Goal: Task Accomplishment & Management: Manage account settings

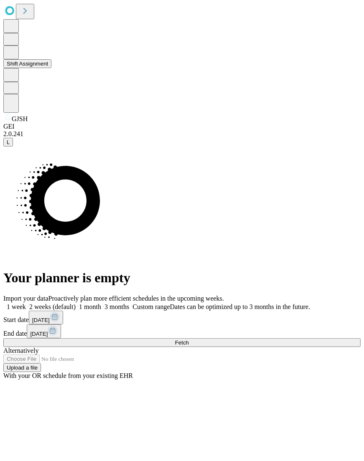
click at [48, 68] on button "Shift Assignment" at bounding box center [27, 63] width 48 height 9
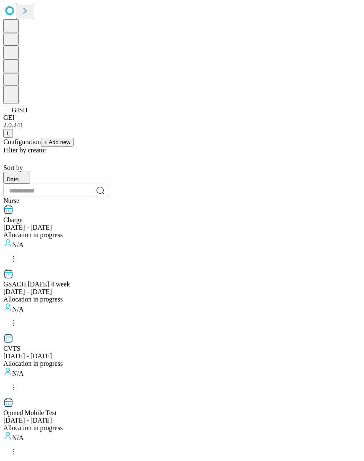
click at [140, 205] on div "Charge [DATE] - [DATE] Allocation in progress N/A" at bounding box center [181, 237] width 357 height 64
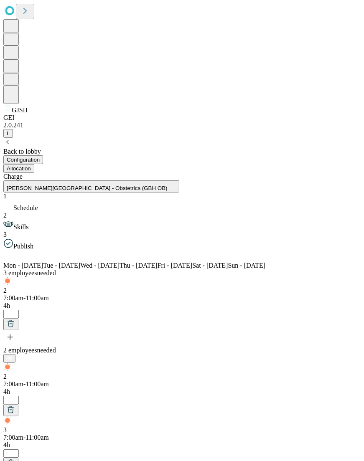
click at [79, 212] on div "2 Skills" at bounding box center [181, 221] width 357 height 19
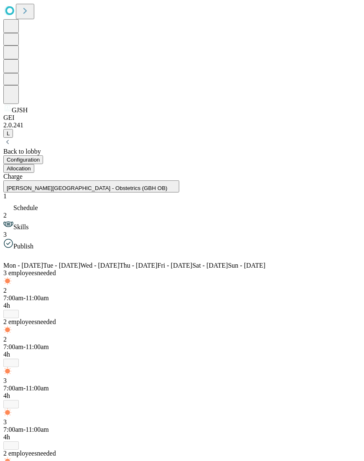
click at [69, 148] on div "Back to lobby" at bounding box center [181, 152] width 357 height 8
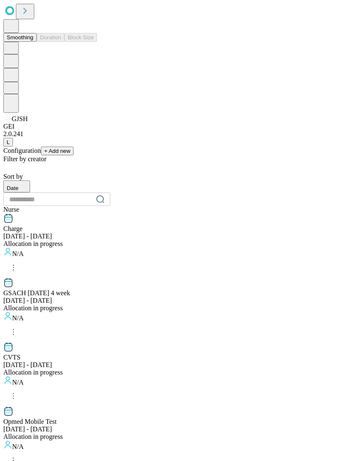
click at [11, 33] on button at bounding box center [10, 26] width 15 height 14
click at [37, 33] on button "Smoothing" at bounding box center [19, 37] width 33 height 9
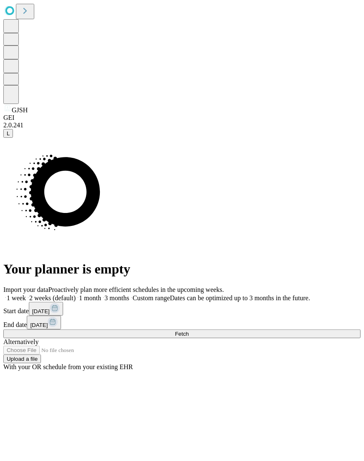
click at [189, 331] on span "Fetch" at bounding box center [182, 334] width 14 height 6
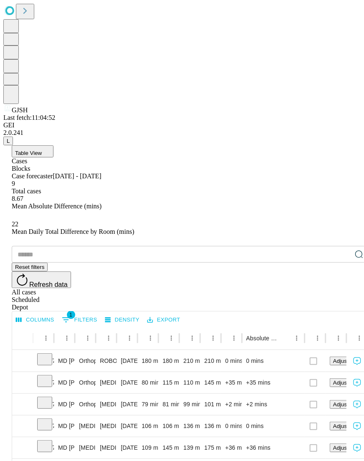
click at [280, 289] on div "All cases" at bounding box center [190, 293] width 357 height 8
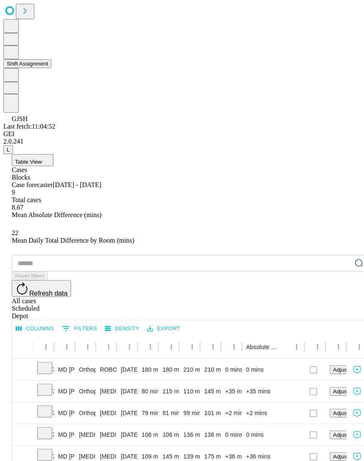
click at [51, 68] on button "Shift Assignment" at bounding box center [27, 63] width 48 height 9
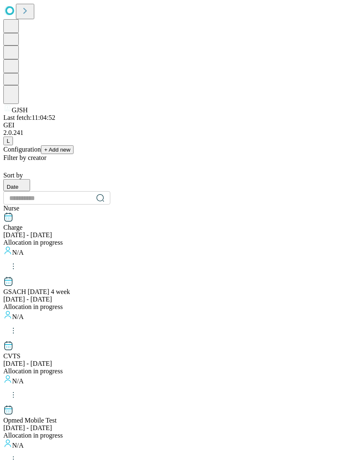
click at [30, 179] on button "Date" at bounding box center [16, 185] width 27 height 12
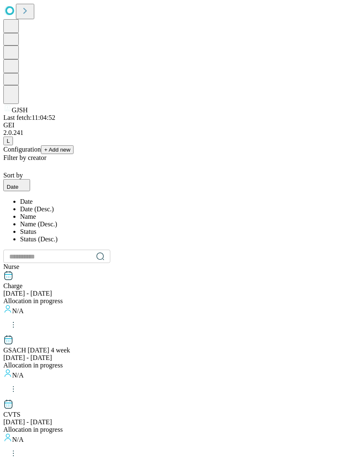
click at [183, 213] on li "Name" at bounding box center [190, 217] width 341 height 8
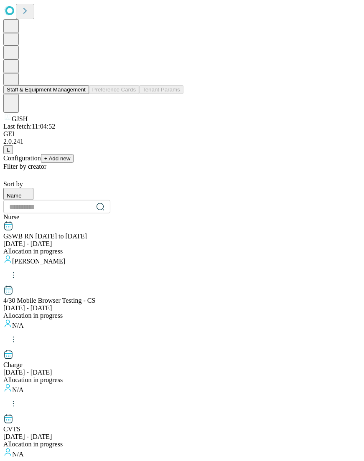
click at [40, 94] on button "Staff & Equipment Management" at bounding box center [46, 89] width 86 height 9
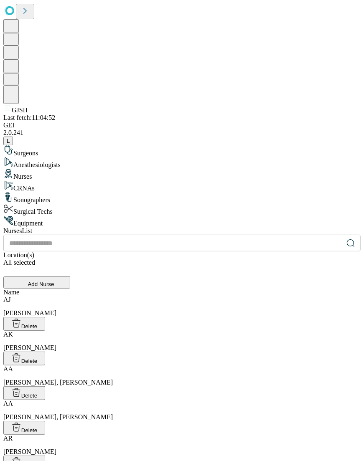
click at [234, 296] on div "[PERSON_NAME] [PERSON_NAME]" at bounding box center [181, 306] width 357 height 21
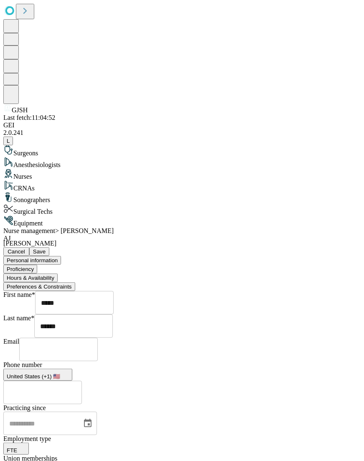
click at [58, 274] on button "Hours & Availability" at bounding box center [30, 278] width 54 height 9
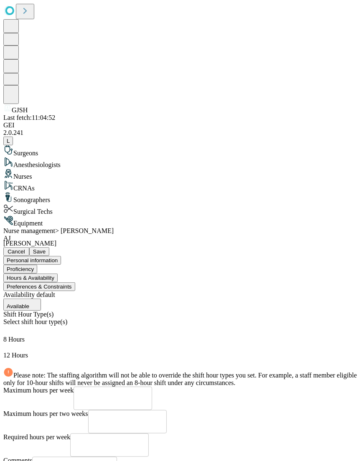
click at [37, 265] on button "Proficiency" at bounding box center [20, 269] width 34 height 9
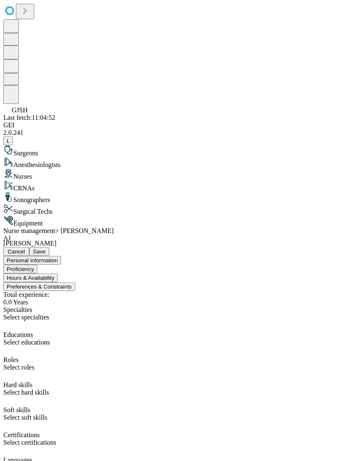
click at [75, 283] on button "Preferences & Constraints" at bounding box center [39, 287] width 72 height 9
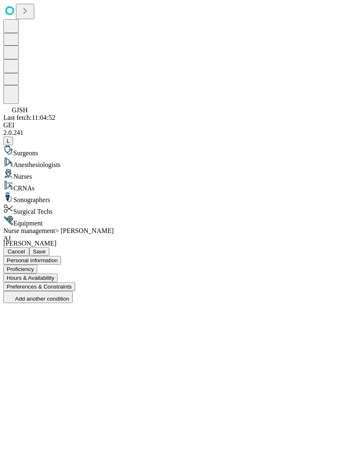
click at [58, 274] on button "Hours & Availability" at bounding box center [30, 278] width 54 height 9
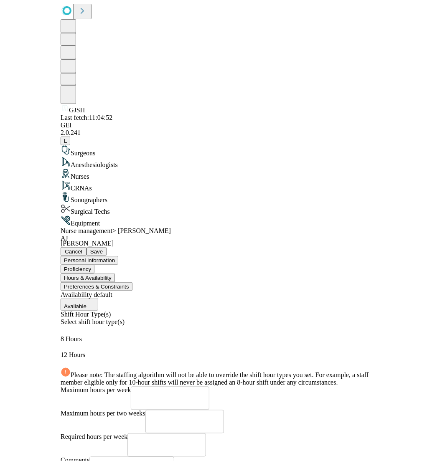
scroll to position [104, 405]
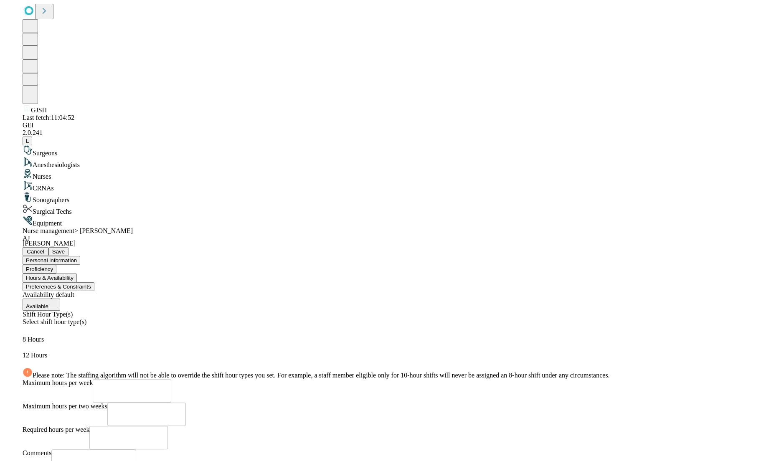
scroll to position [23, 44]
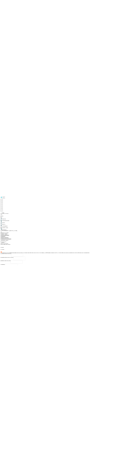
scroll to position [0, 0]
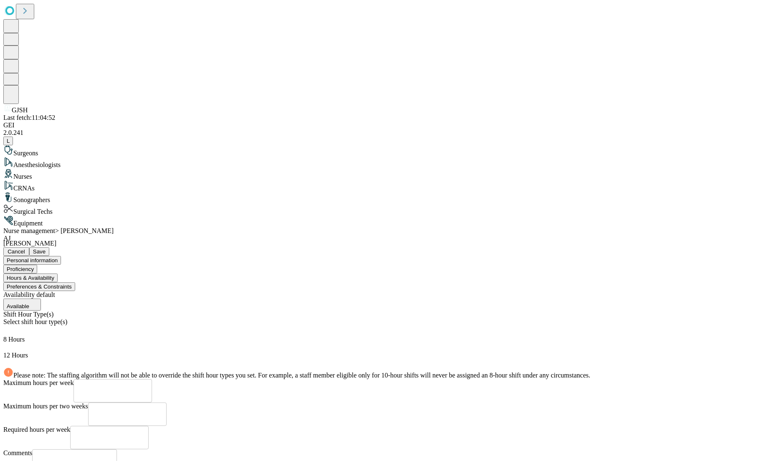
click at [25, 249] on span "Cancel" at bounding box center [17, 252] width 18 height 6
